Goal: Task Accomplishment & Management: Use online tool/utility

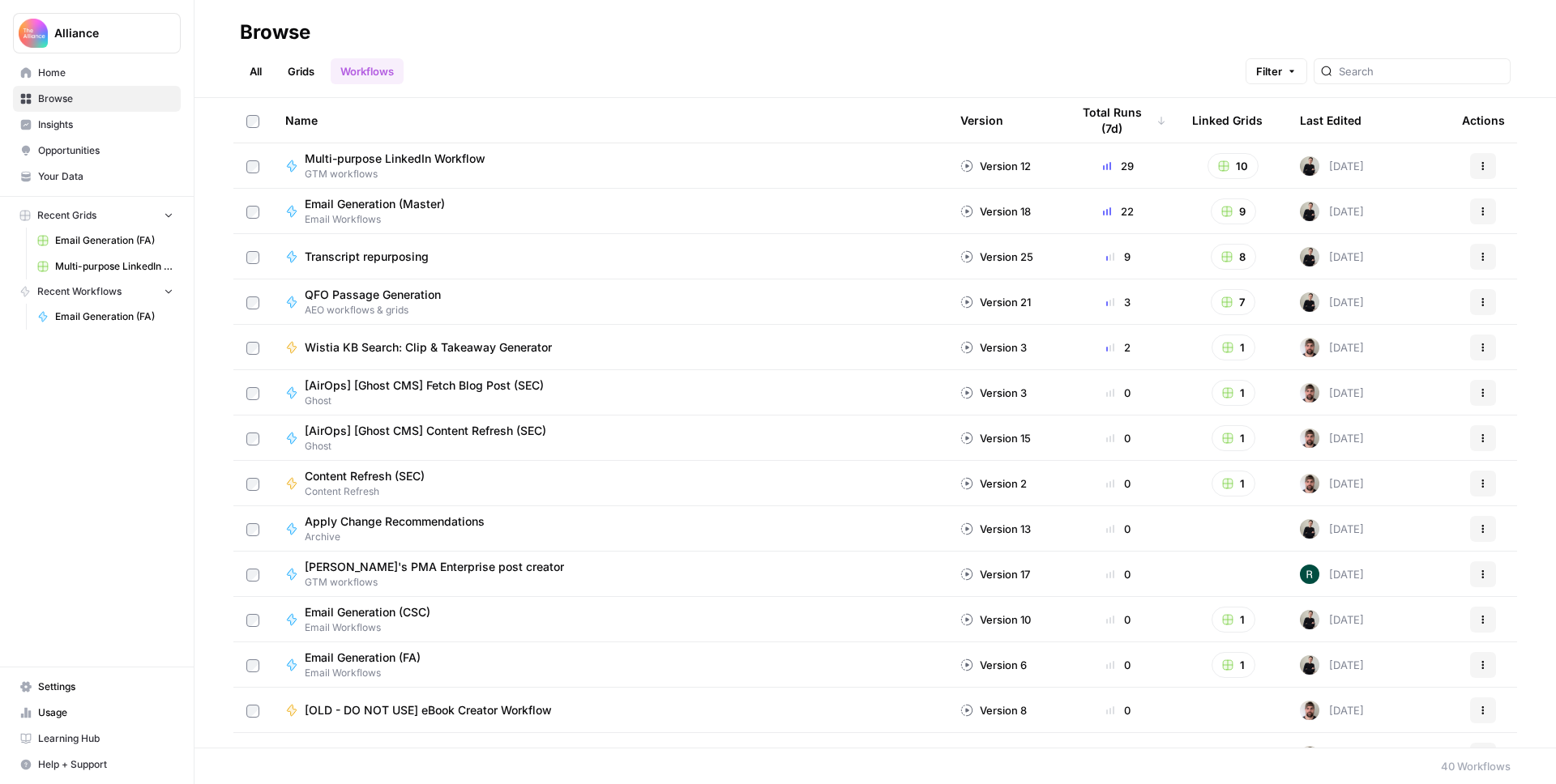
click at [91, 270] on span "Multi-purpose LinkedIn Workflow Grid" at bounding box center [113, 266] width 118 height 14
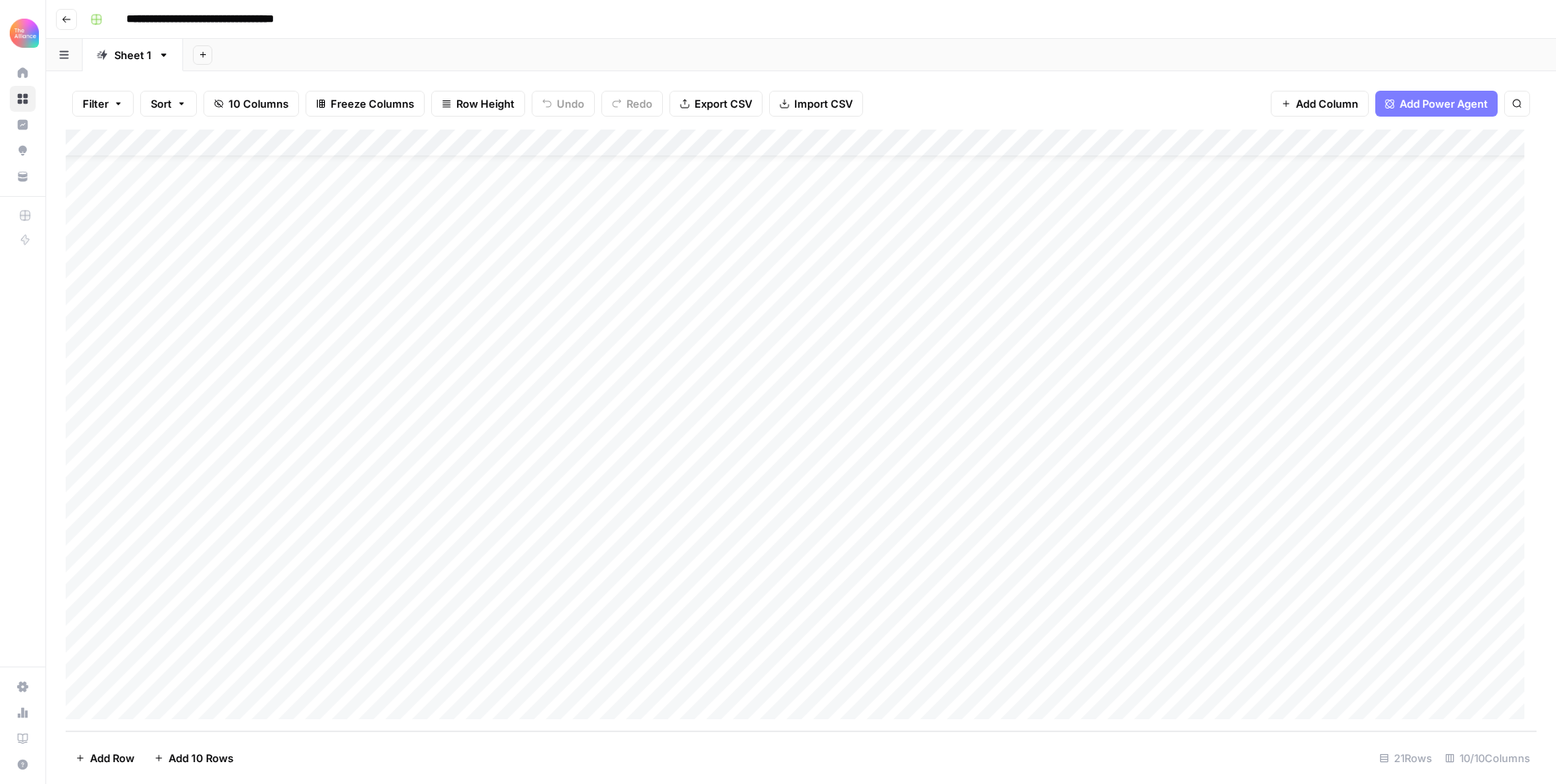
scroll to position [43, 0]
click at [165, 700] on div "Add Column" at bounding box center [800, 430] width 1471 height 602
click at [175, 675] on div "Add Column" at bounding box center [800, 430] width 1471 height 602
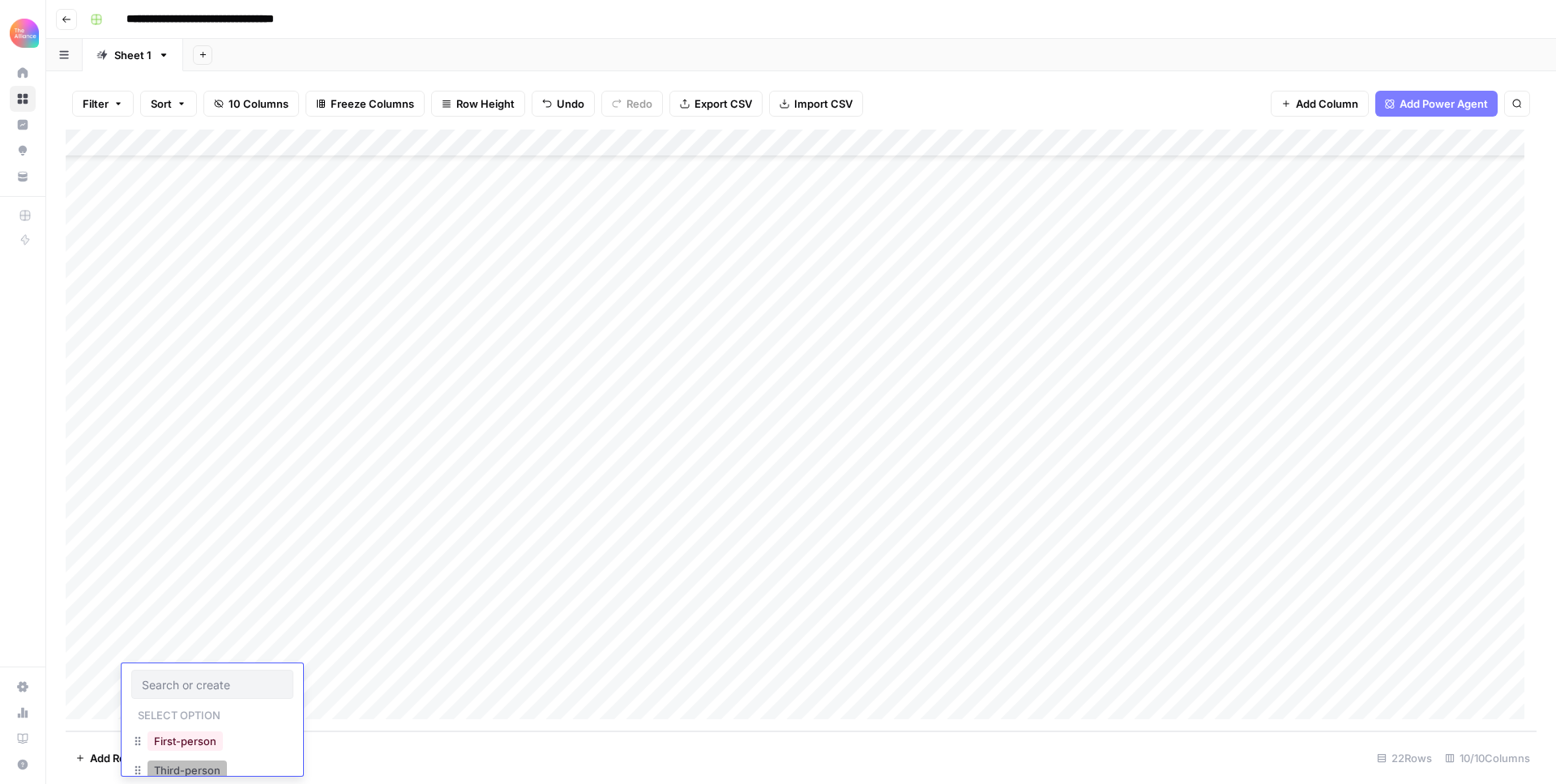
click at [176, 764] on button "Third-person" at bounding box center [187, 771] width 79 height 20
click at [295, 670] on div "Add Column" at bounding box center [800, 430] width 1471 height 602
click at [312, 771] on button "Value" at bounding box center [314, 771] width 41 height 20
click at [463, 686] on div "Add Column" at bounding box center [800, 430] width 1471 height 602
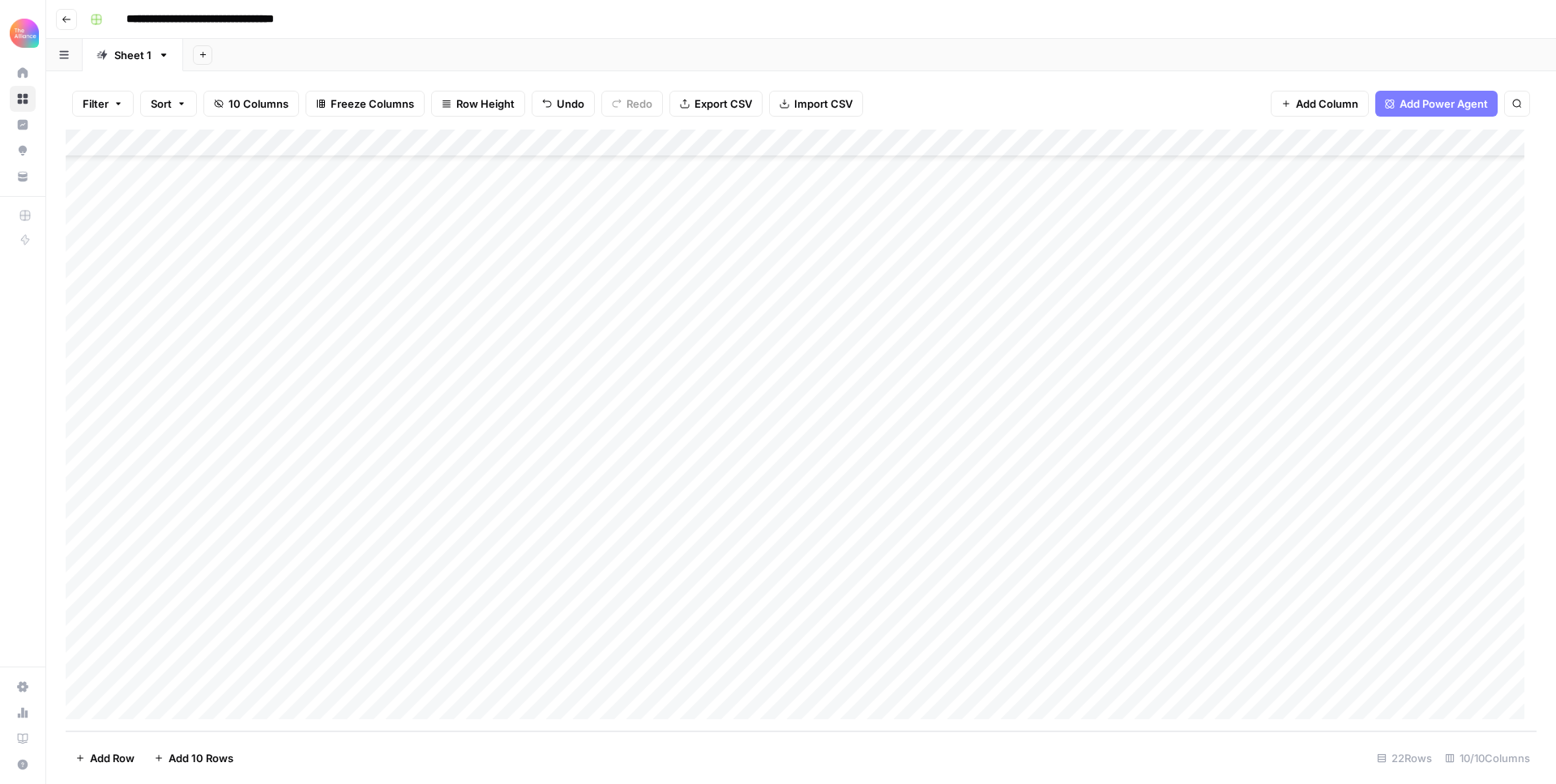
click at [463, 686] on div "Add Column" at bounding box center [800, 430] width 1471 height 602
click at [472, 719] on button "Pain Point" at bounding box center [470, 723] width 61 height 20
click at [613, 684] on div "Add Column" at bounding box center [800, 430] width 1471 height 602
type textarea "**********"
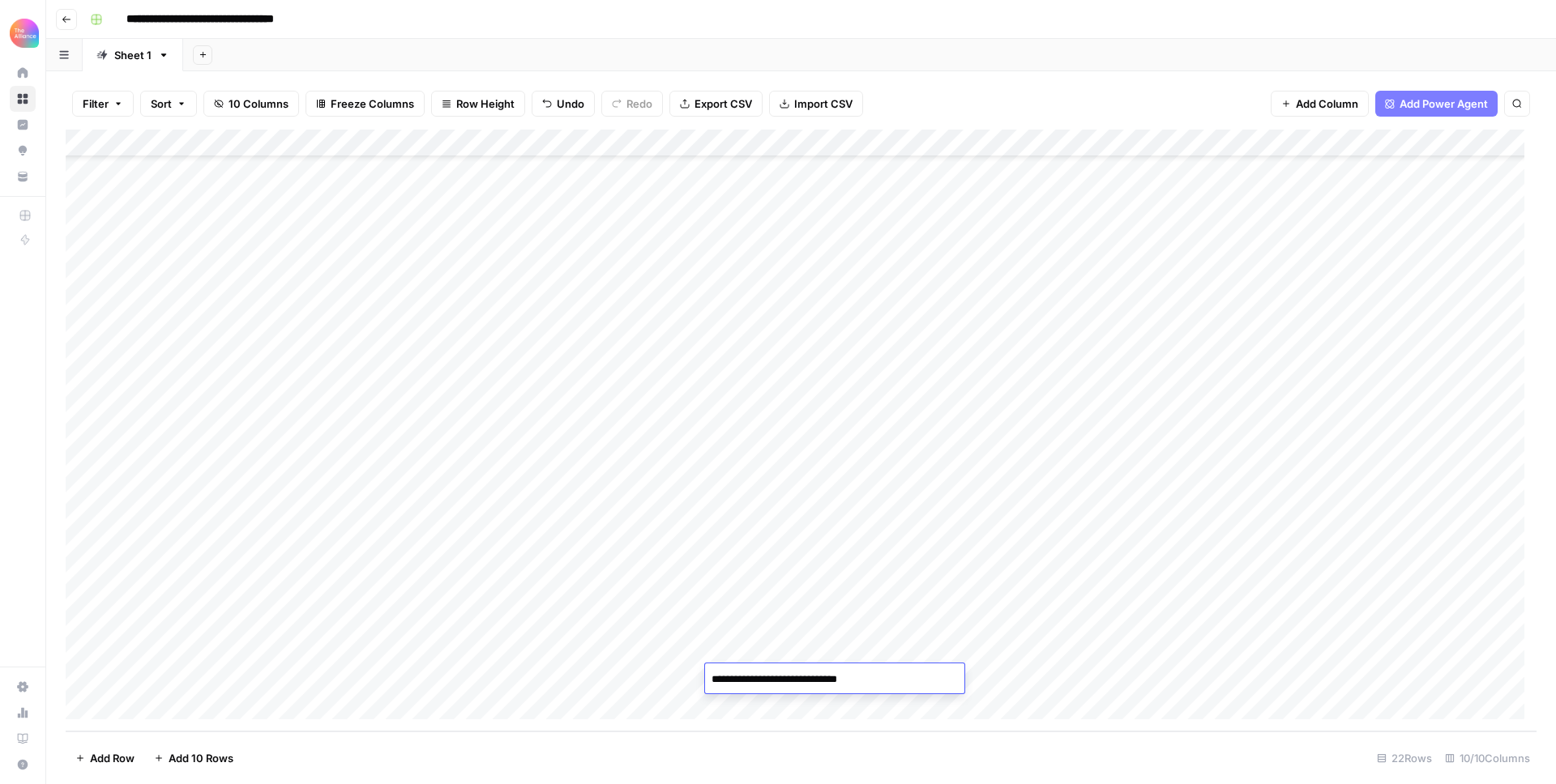
type textarea "**********"
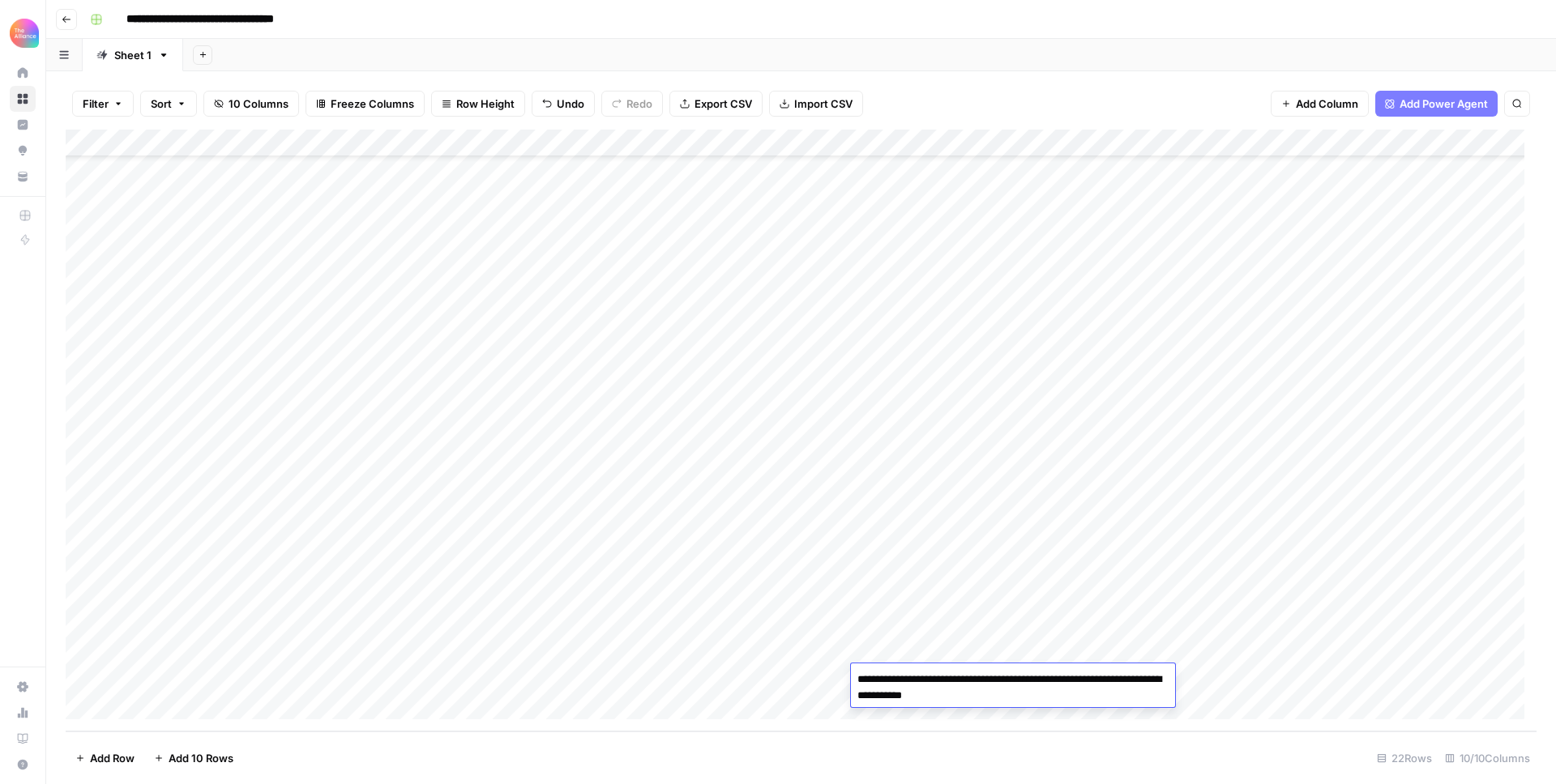
type textarea "**********"
click at [1066, 675] on div "Add Column" at bounding box center [800, 430] width 1471 height 602
click at [1063, 681] on div "Add Column" at bounding box center [800, 430] width 1471 height 602
click at [1037, 626] on div "Add Column" at bounding box center [800, 430] width 1471 height 602
click at [1249, 145] on div "Add Column" at bounding box center [800, 430] width 1471 height 602
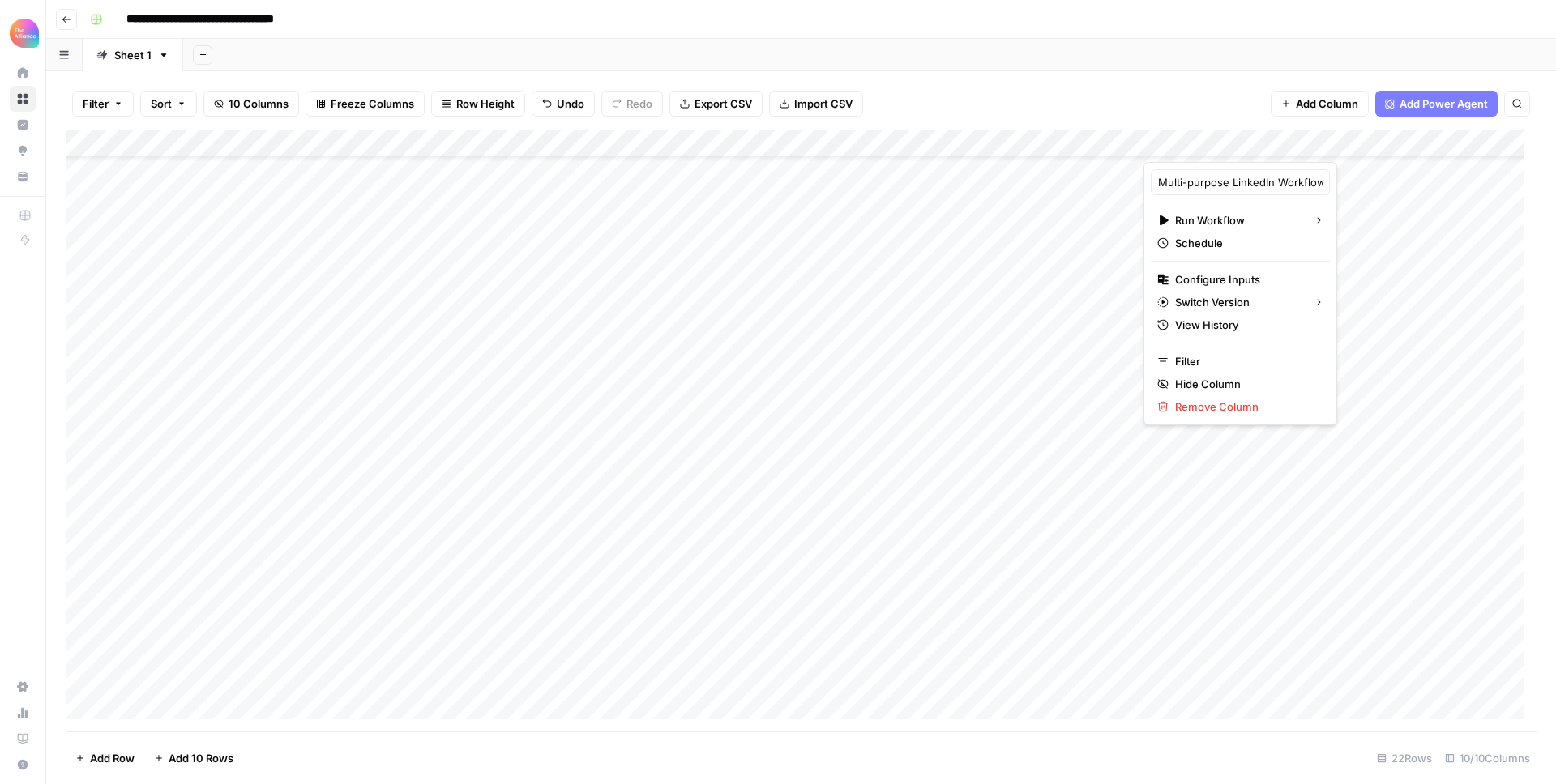
click at [1261, 145] on div at bounding box center [1216, 145] width 146 height 32
click at [1253, 281] on span "Configure Inputs" at bounding box center [1246, 279] width 142 height 16
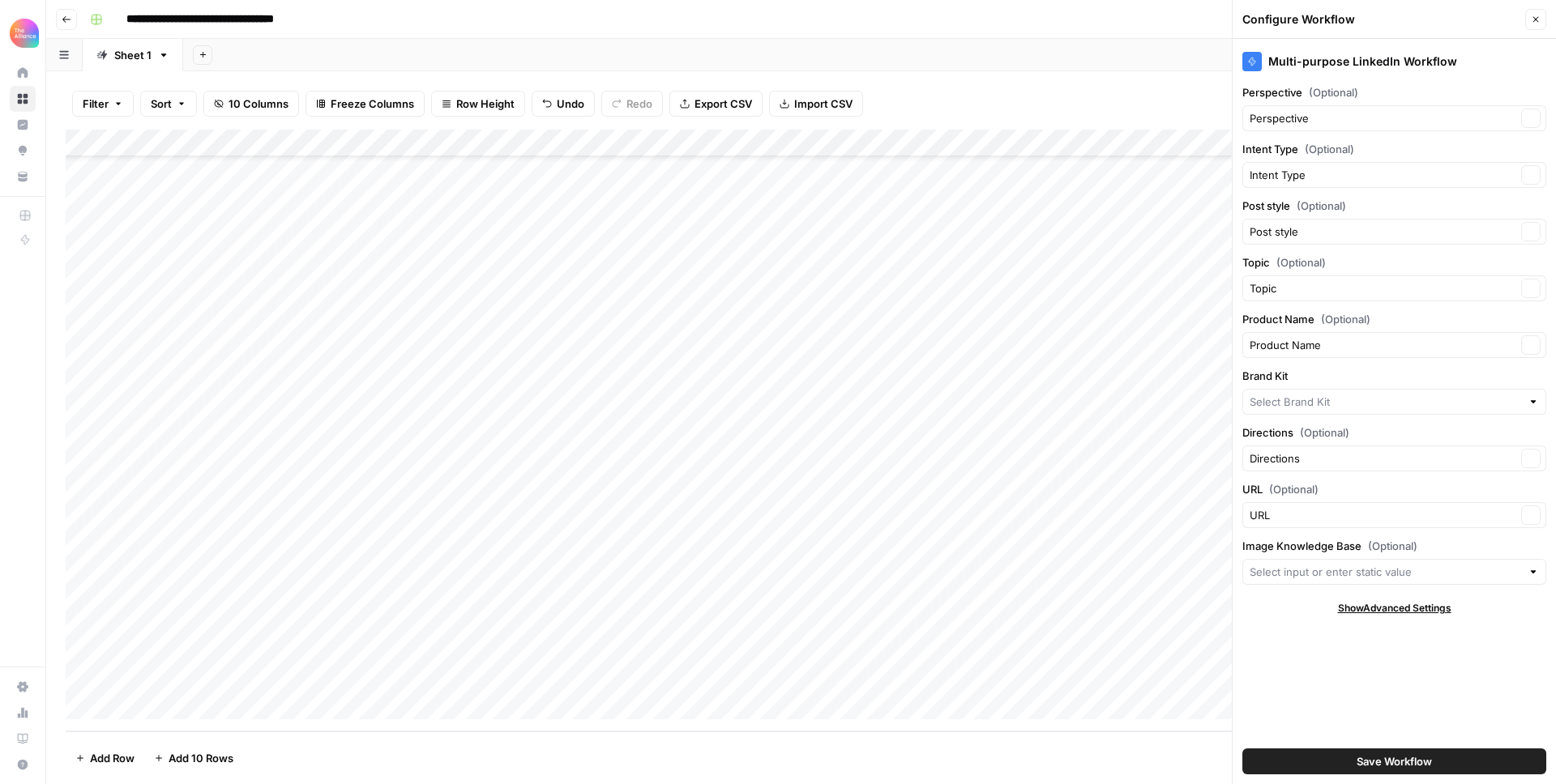
type input "Finance Alliance"
click at [1542, 24] on button "Close" at bounding box center [1535, 19] width 21 height 21
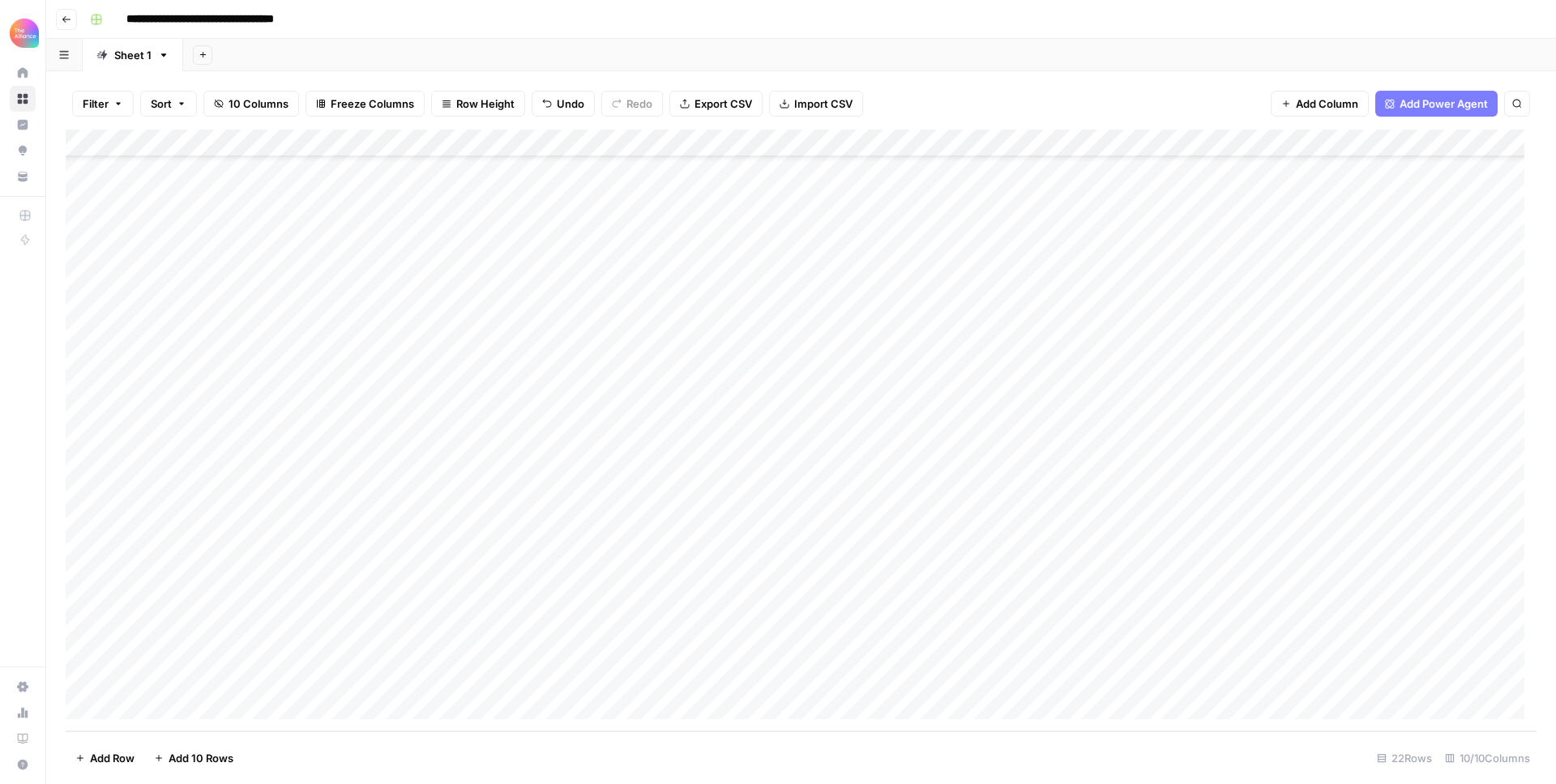
click at [1209, 678] on div "Add Column" at bounding box center [800, 430] width 1471 height 602
click at [1346, 675] on div "Add Column" at bounding box center [800, 430] width 1471 height 602
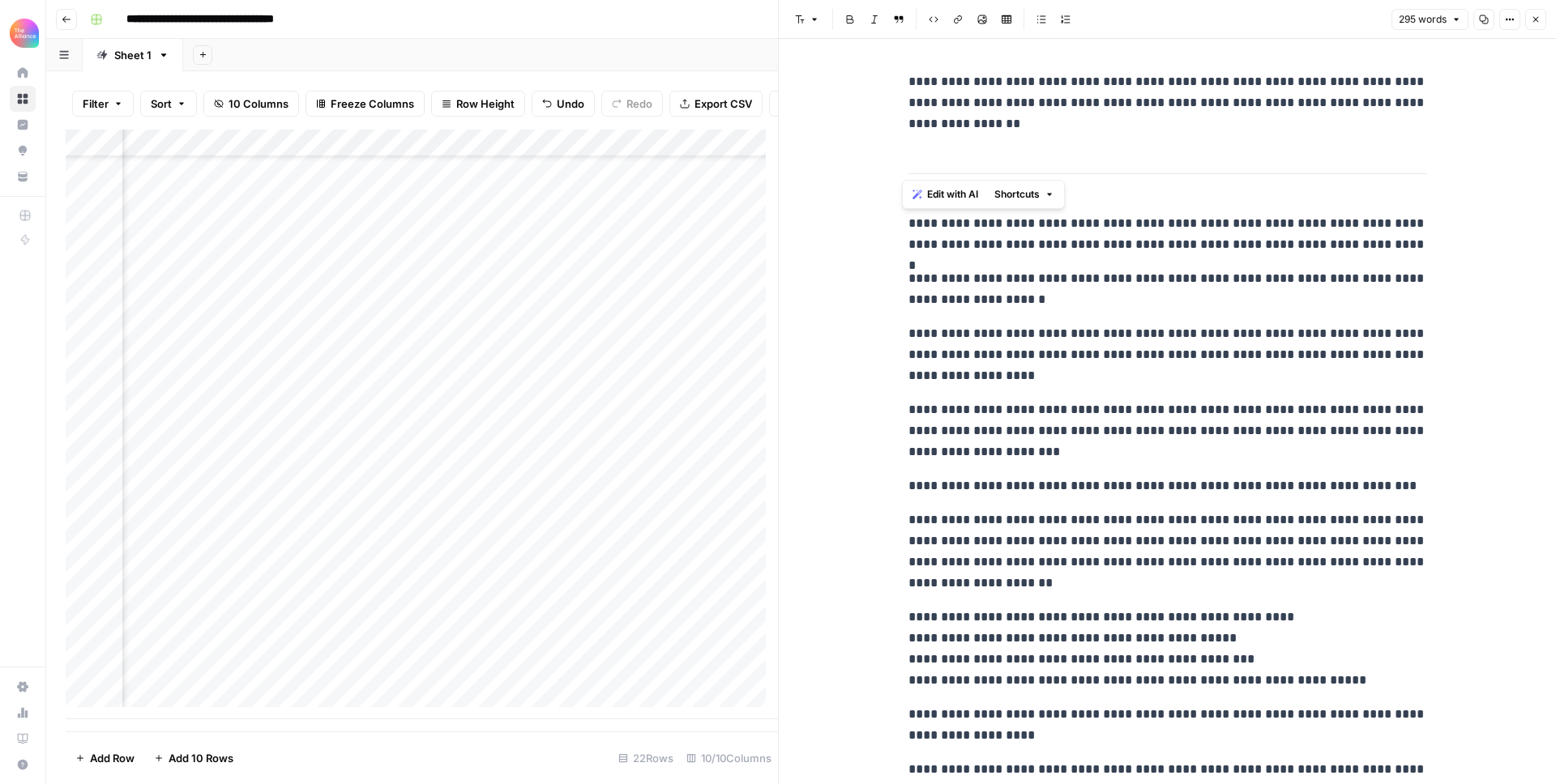
drag, startPoint x: 1073, startPoint y: 718, endPoint x: 865, endPoint y: 225, distance: 535.1
click at [865, 225] on div "**********" at bounding box center [1167, 498] width 778 height 918
copy div "**********"
